Goal: Navigation & Orientation: Find specific page/section

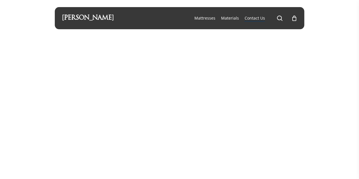
click at [90, 15] on link "[PERSON_NAME]" at bounding box center [88, 18] width 52 height 6
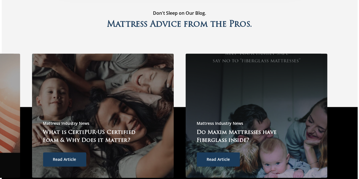
scroll to position [1304, 0]
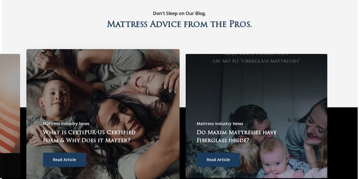
click at [77, 155] on link "Read Article" at bounding box center [64, 160] width 43 height 14
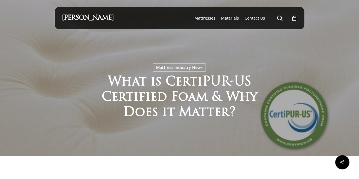
click at [77, 155] on div "Mattress Industry News What is CertiPUR-[GEOGRAPHIC_DATA] Certified Foam & Why …" at bounding box center [180, 78] width 250 height 156
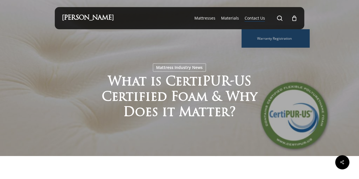
click at [259, 18] on span "Contact Us" at bounding box center [254, 17] width 20 height 5
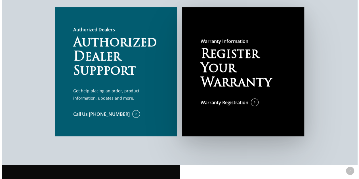
scroll to position [321, 0]
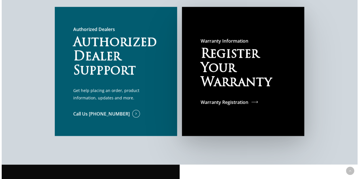
click at [252, 101] on link "Warranty Registration" at bounding box center [230, 102] width 58 height 7
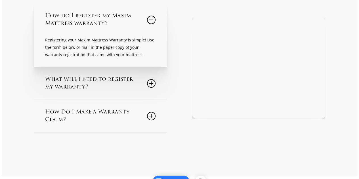
scroll to position [87, 0]
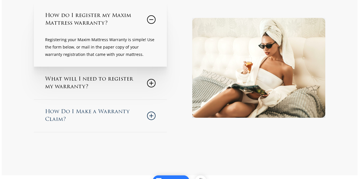
click at [152, 115] on icon at bounding box center [151, 116] width 9 height 9
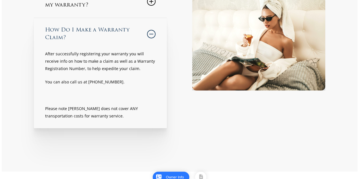
scroll to position [0, 0]
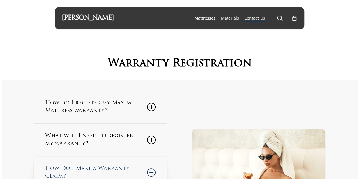
click at [100, 22] on div "[PERSON_NAME]" at bounding box center [88, 18] width 52 height 22
click at [103, 15] on div "[PERSON_NAME]" at bounding box center [88, 18] width 52 height 22
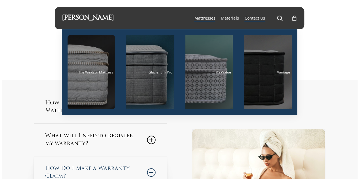
click at [208, 17] on span "Mattresses" at bounding box center [204, 17] width 21 height 5
